Goal: Check status: Check status

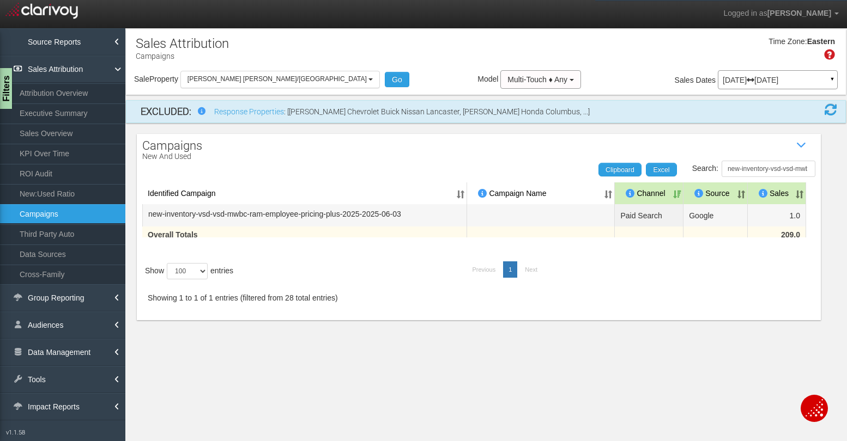
select select "object:8130"
select select "100"
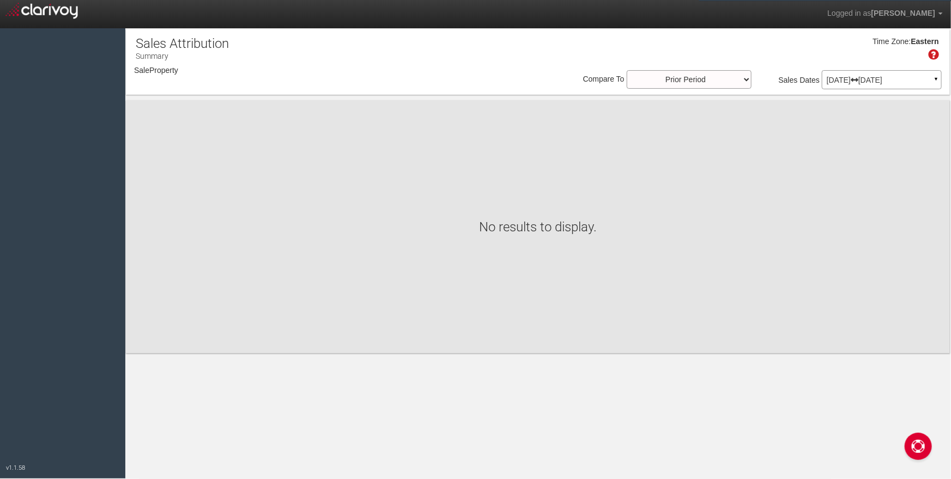
select select "object:2506"
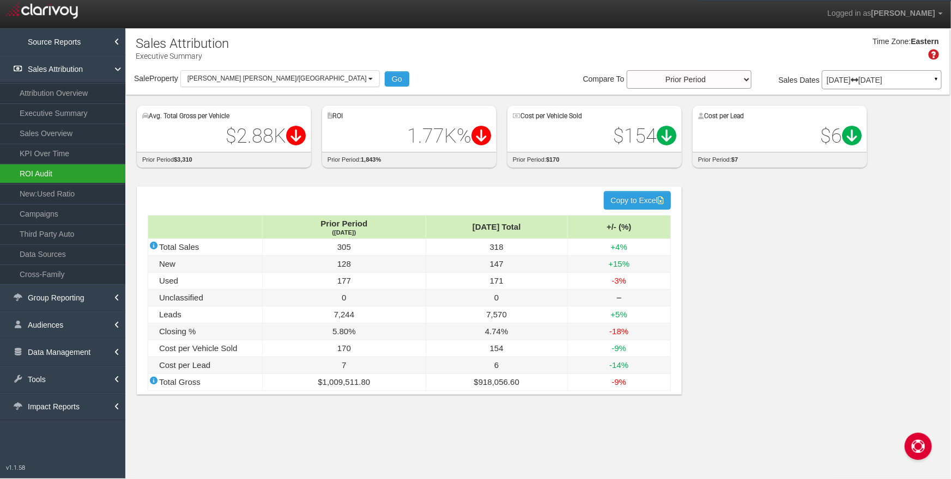
click at [58, 173] on link "ROI Audit" at bounding box center [62, 174] width 125 height 20
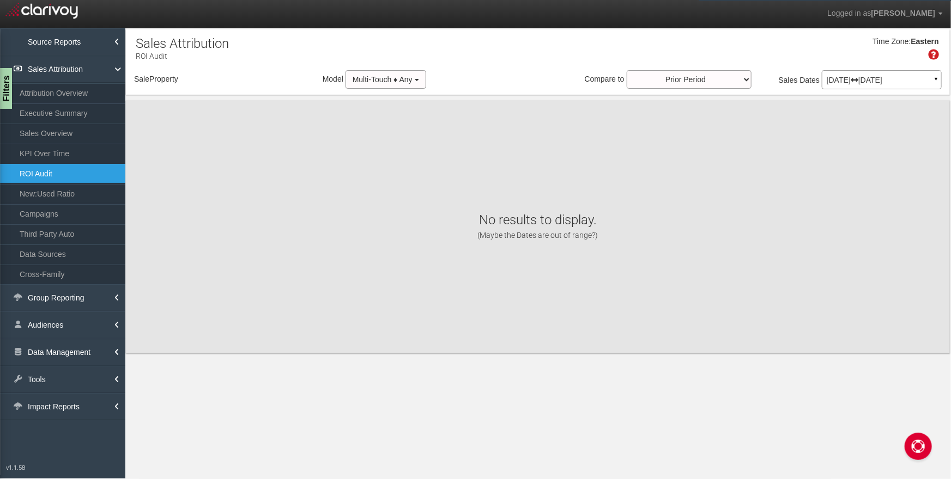
select select "object:5512"
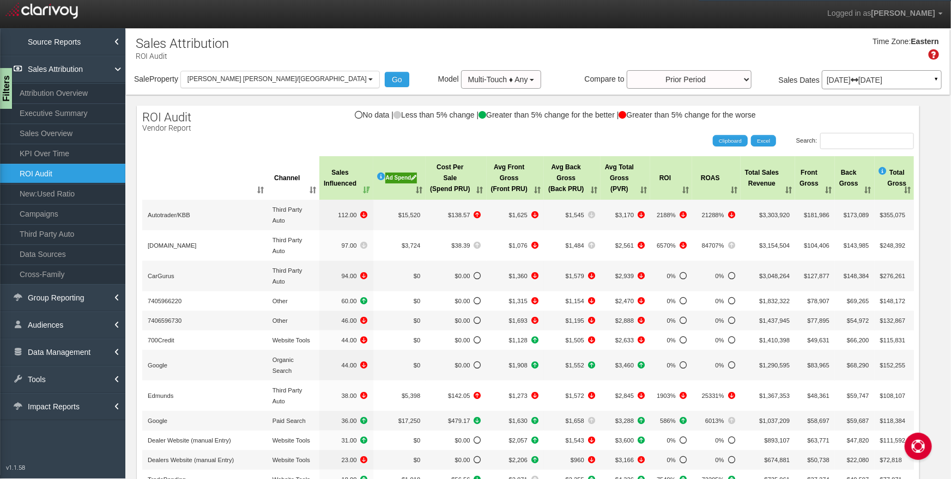
click at [395, 176] on div "Ad Spend" at bounding box center [401, 178] width 32 height 11
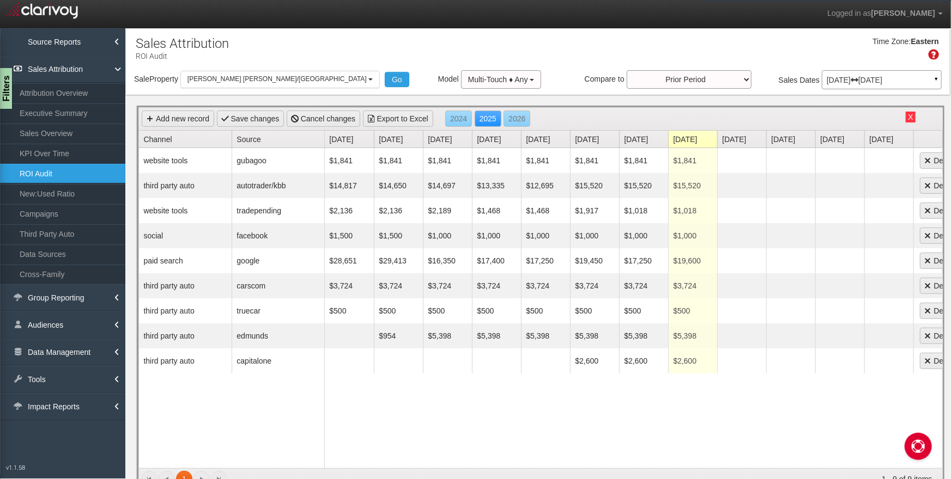
click at [909, 114] on button "X" at bounding box center [909, 117] width 9 height 11
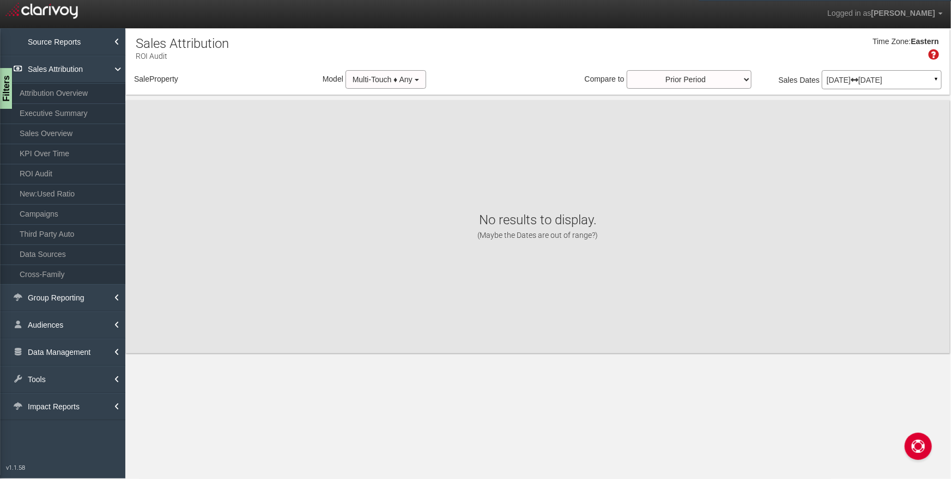
select select "object:2903"
